Goal: Task Accomplishment & Management: Complete application form

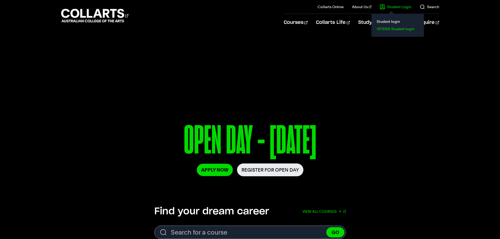
click at [399, 27] on link "VETDSS Student login" at bounding box center [398, 28] width 44 height 7
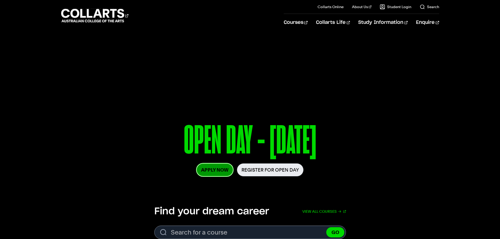
click at [222, 169] on link "Apply Now" at bounding box center [215, 170] width 36 height 12
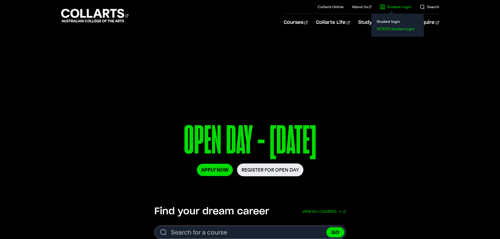
click at [390, 31] on link "VETDSS Student login" at bounding box center [398, 28] width 44 height 7
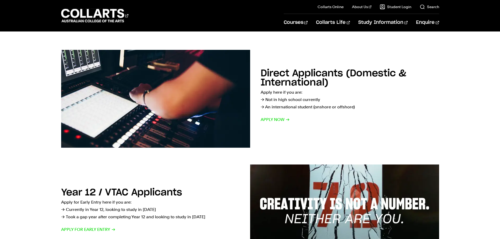
scroll to position [79, 0]
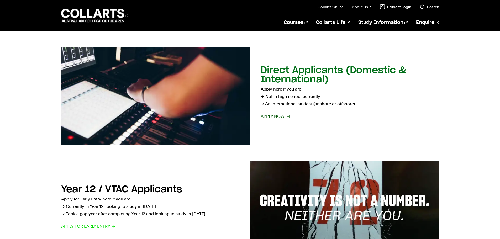
click at [277, 117] on span "Apply now" at bounding box center [275, 116] width 29 height 7
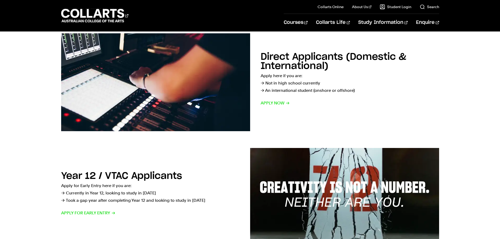
scroll to position [105, 0]
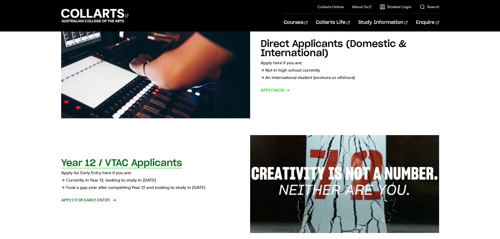
click at [100, 199] on span "Apply for Early Entry" at bounding box center [88, 200] width 54 height 7
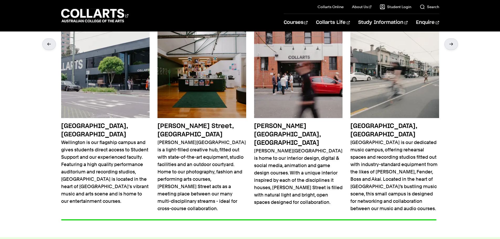
scroll to position [919, 0]
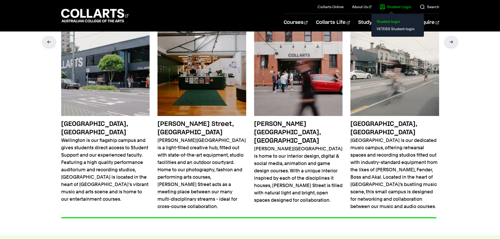
click at [389, 20] on link "Student login" at bounding box center [398, 21] width 44 height 7
